Goal: Transaction & Acquisition: Purchase product/service

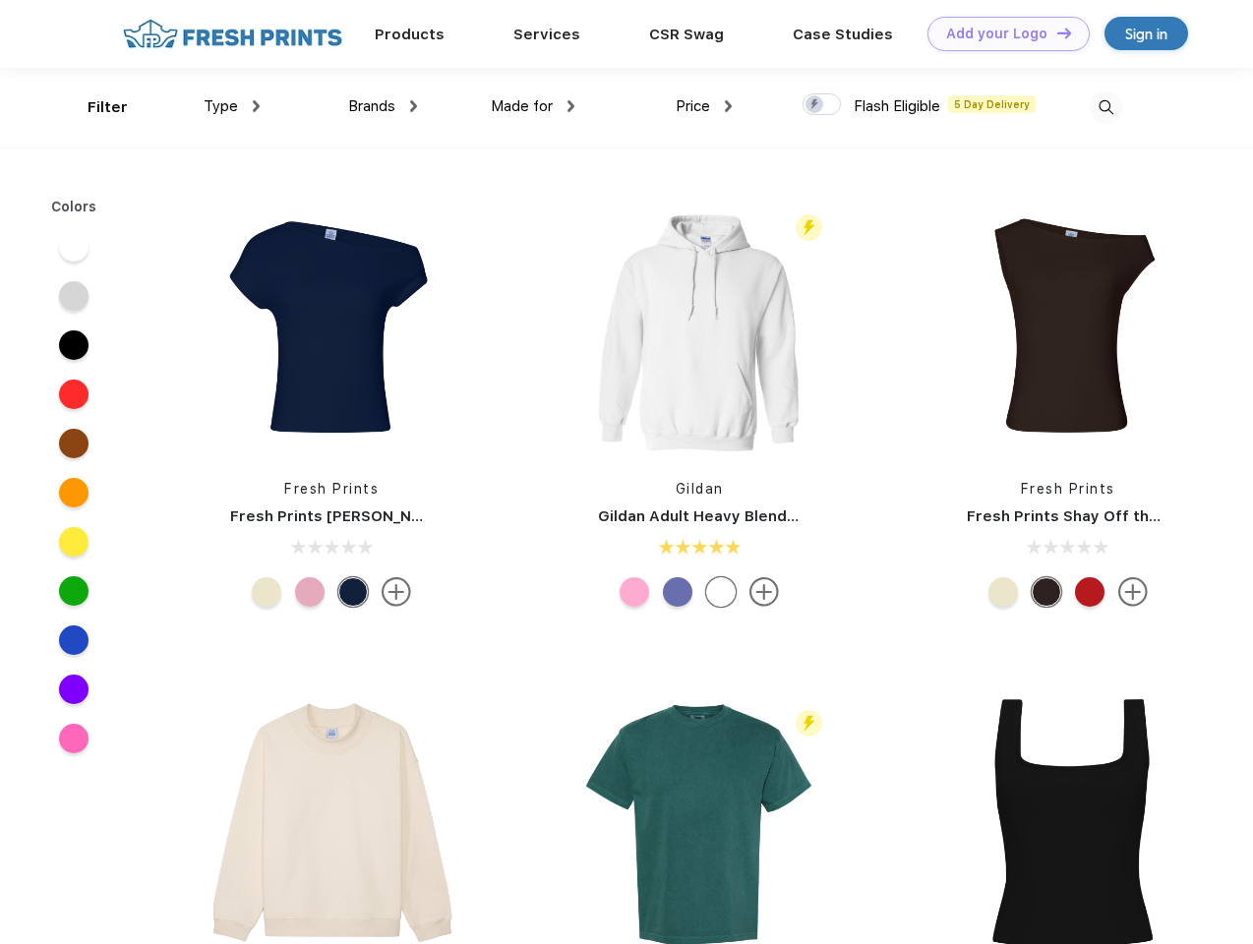
scroll to position [1, 0]
click at [1002, 33] on link "Add your Logo Design Tool" at bounding box center [1009, 34] width 162 height 34
click at [0, 0] on div "Design Tool" at bounding box center [0, 0] width 0 height 0
click at [1056, 32] on link "Add your Logo Design Tool" at bounding box center [1009, 34] width 162 height 34
click at [94, 107] on div "Filter" at bounding box center [108, 107] width 40 height 23
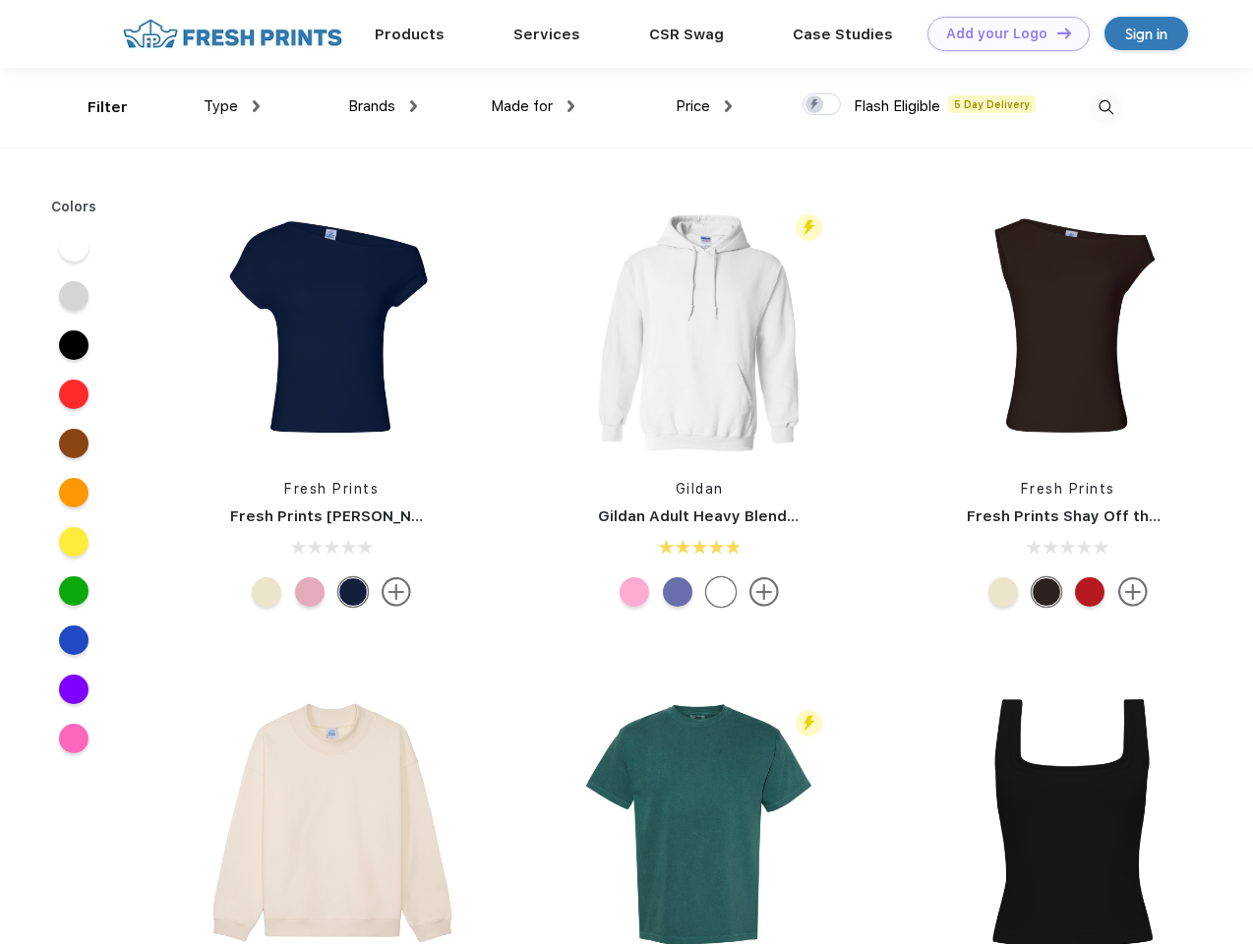
click at [232, 106] on span "Type" at bounding box center [221, 106] width 34 height 18
click at [383, 106] on span "Brands" at bounding box center [371, 106] width 47 height 18
click at [533, 106] on span "Made for" at bounding box center [522, 106] width 62 height 18
click at [704, 106] on span "Price" at bounding box center [693, 106] width 34 height 18
click at [822, 105] on div at bounding box center [822, 104] width 38 height 22
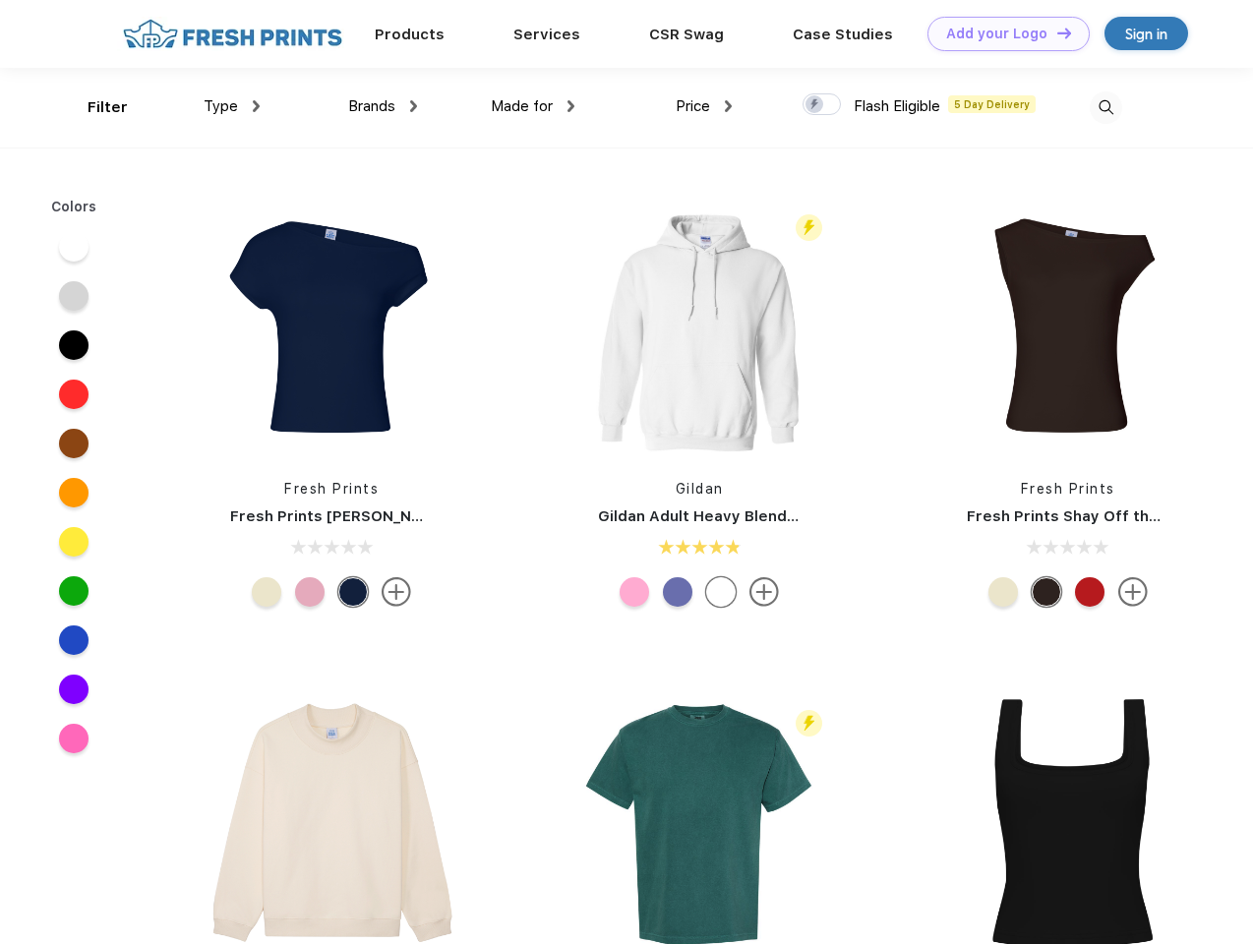
click at [816, 105] on input "checkbox" at bounding box center [809, 98] width 13 height 13
click at [1106, 107] on img at bounding box center [1106, 107] width 32 height 32
